Goal: Find specific fact: Find specific fact

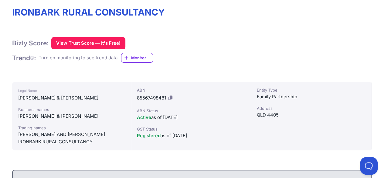
scroll to position [121, 0]
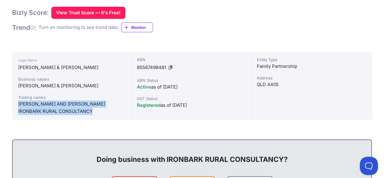
drag, startPoint x: 17, startPoint y: 104, endPoint x: 92, endPoint y: 114, distance: 75.4
click at [92, 114] on div "Legal Name D.R BAKER & M.J BAKER Business names D.R BAKER & M.J BAKER Trading n…" at bounding box center [72, 86] width 120 height 68
copy div "DAVID R AND MEGAN J BAKER IRONBARK RURAL CONSULTANCY"
drag, startPoint x: 18, startPoint y: 105, endPoint x: 93, endPoint y: 111, distance: 75.0
click at [93, 113] on div "Trading names [PERSON_NAME] AND [PERSON_NAME] IRONBARK RURAL CONSULTANCY" at bounding box center [71, 104] width 107 height 21
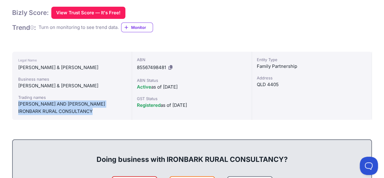
copy div "[PERSON_NAME] AND [PERSON_NAME] IRONBARK RURAL CONSULTANCY"
